Goal: Check status

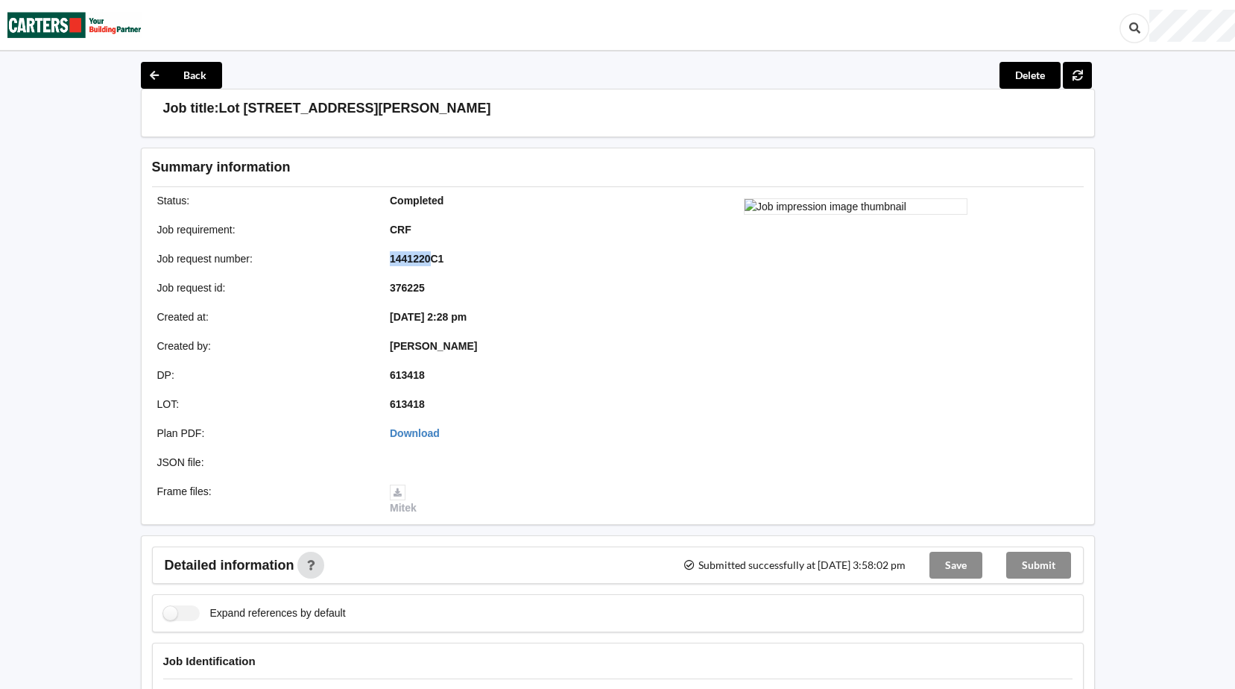
drag, startPoint x: 431, startPoint y: 261, endPoint x: 388, endPoint y: 261, distance: 43.2
click at [388, 261] on div "1441220C1" at bounding box center [495, 258] width 233 height 15
drag, startPoint x: 388, startPoint y: 261, endPoint x: 505, endPoint y: 259, distance: 117.0
click at [505, 259] on div "1441220C1" at bounding box center [495, 258] width 233 height 15
click at [491, 251] on div "1441220C1" at bounding box center [495, 258] width 233 height 15
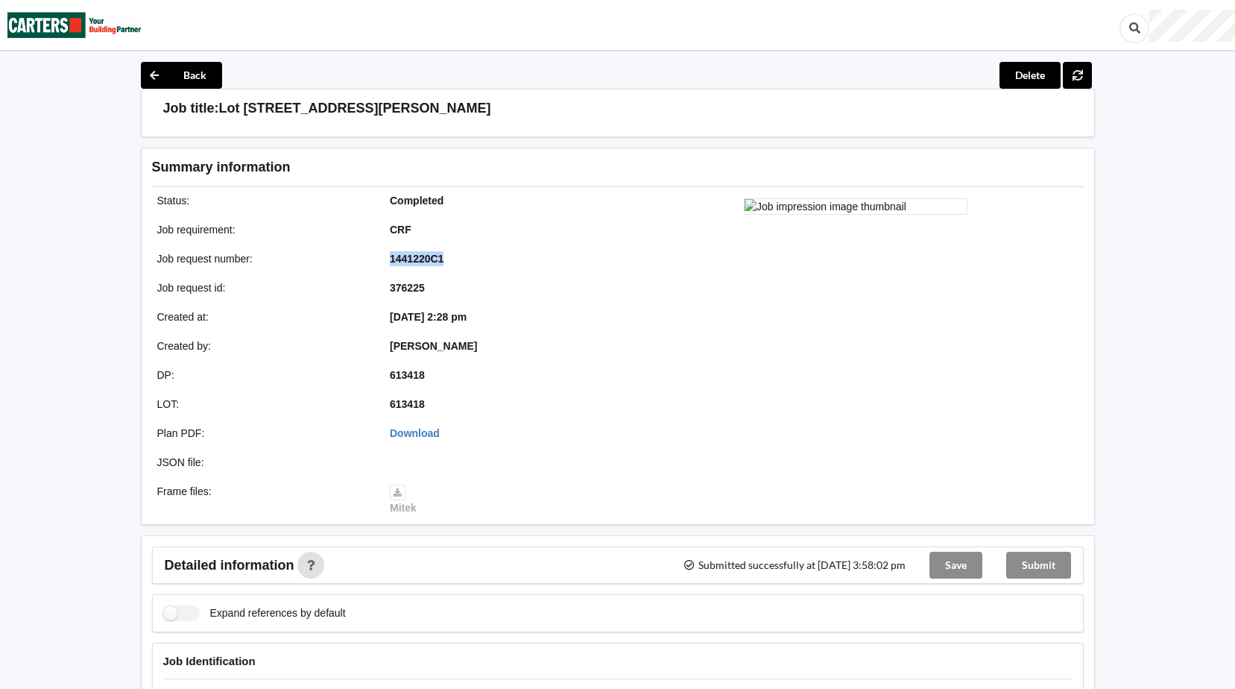
drag, startPoint x: 390, startPoint y: 256, endPoint x: 443, endPoint y: 256, distance: 52.2
click at [443, 256] on b "1441220C1" at bounding box center [417, 259] width 54 height 12
drag, startPoint x: 443, startPoint y: 256, endPoint x: 513, endPoint y: 271, distance: 72.2
click at [513, 271] on div "Job request number : 1441220C1" at bounding box center [380, 258] width 476 height 25
click at [391, 261] on b "1441220C1" at bounding box center [417, 259] width 54 height 12
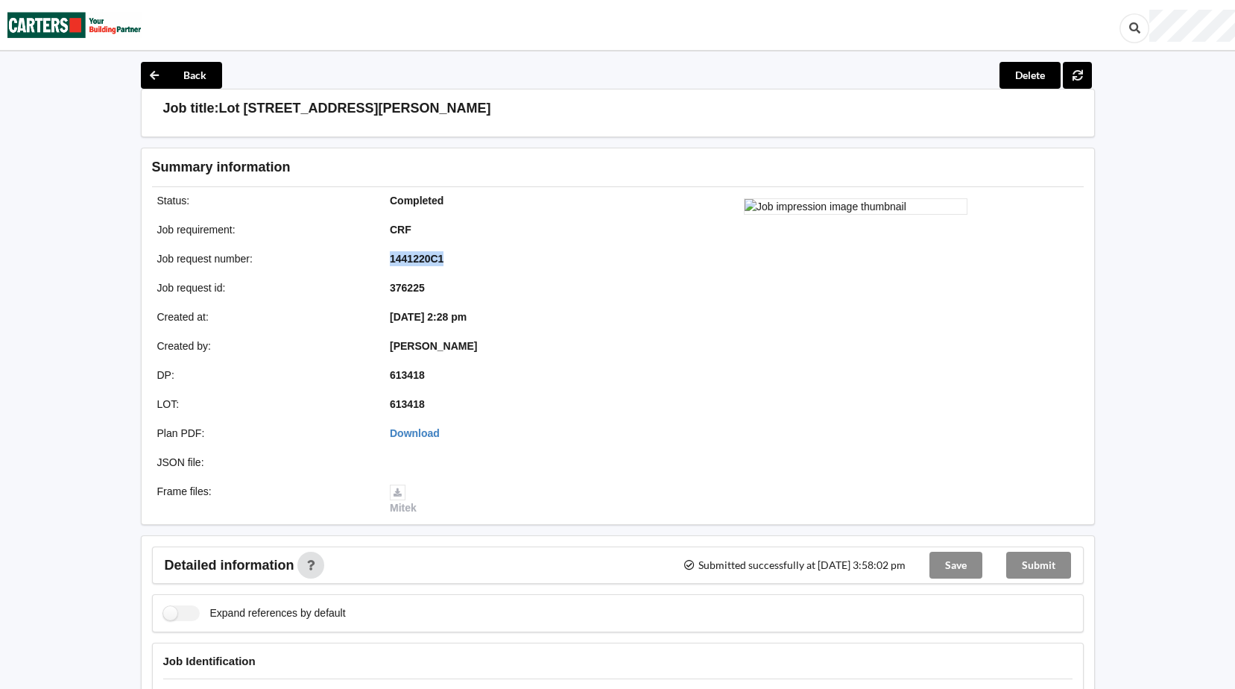
click at [391, 261] on b "1441220C1" at bounding box center [417, 259] width 54 height 12
drag, startPoint x: 391, startPoint y: 261, endPoint x: 402, endPoint y: 262, distance: 10.5
click at [395, 258] on b "1441220C1" at bounding box center [417, 259] width 54 height 12
drag, startPoint x: 431, startPoint y: 256, endPoint x: 387, endPoint y: 258, distance: 44.0
click at [387, 258] on div "1441220C1" at bounding box center [495, 258] width 233 height 15
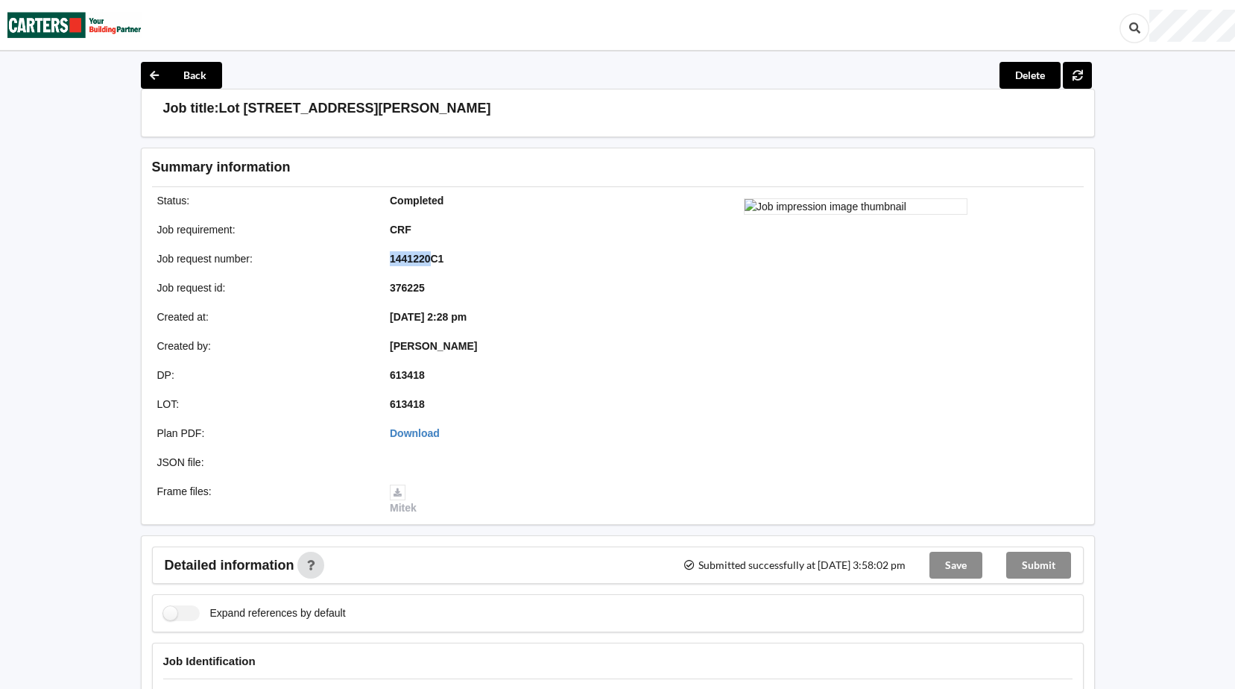
copy b "1441220"
